Goal: Task Accomplishment & Management: Use online tool/utility

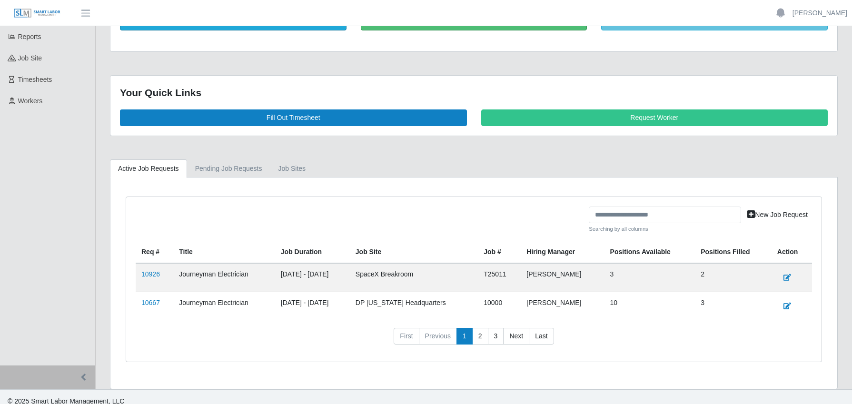
scroll to position [95, 0]
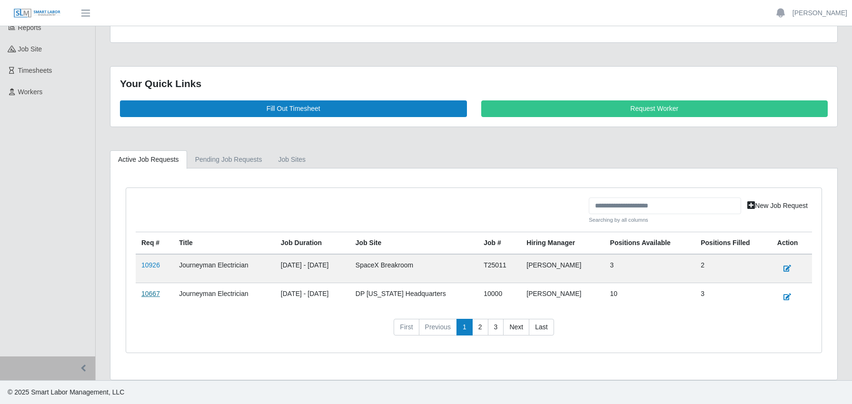
click at [153, 295] on link "10667" at bounding box center [150, 294] width 19 height 8
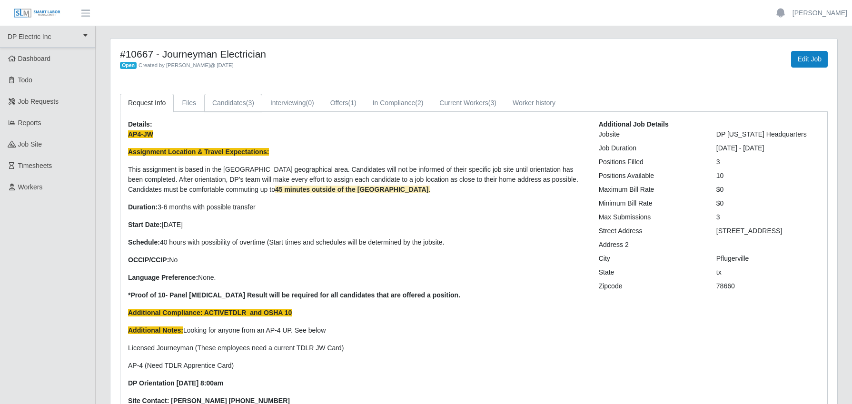
click at [243, 102] on link "Candidates (3)" at bounding box center [233, 103] width 58 height 19
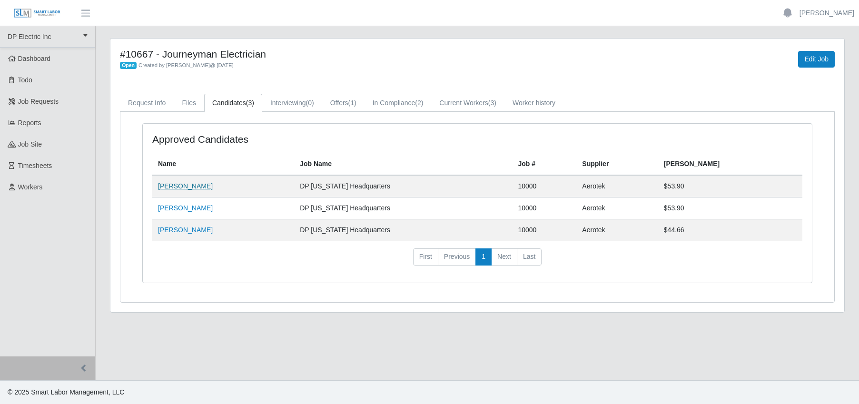
click at [178, 189] on link "[PERSON_NAME]" at bounding box center [185, 186] width 55 height 8
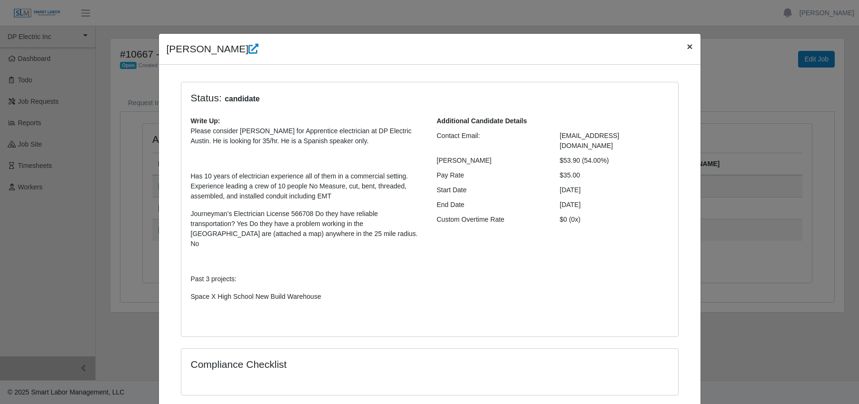
click at [689, 47] on span "×" at bounding box center [690, 46] width 6 height 11
